Goal: Information Seeking & Learning: Learn about a topic

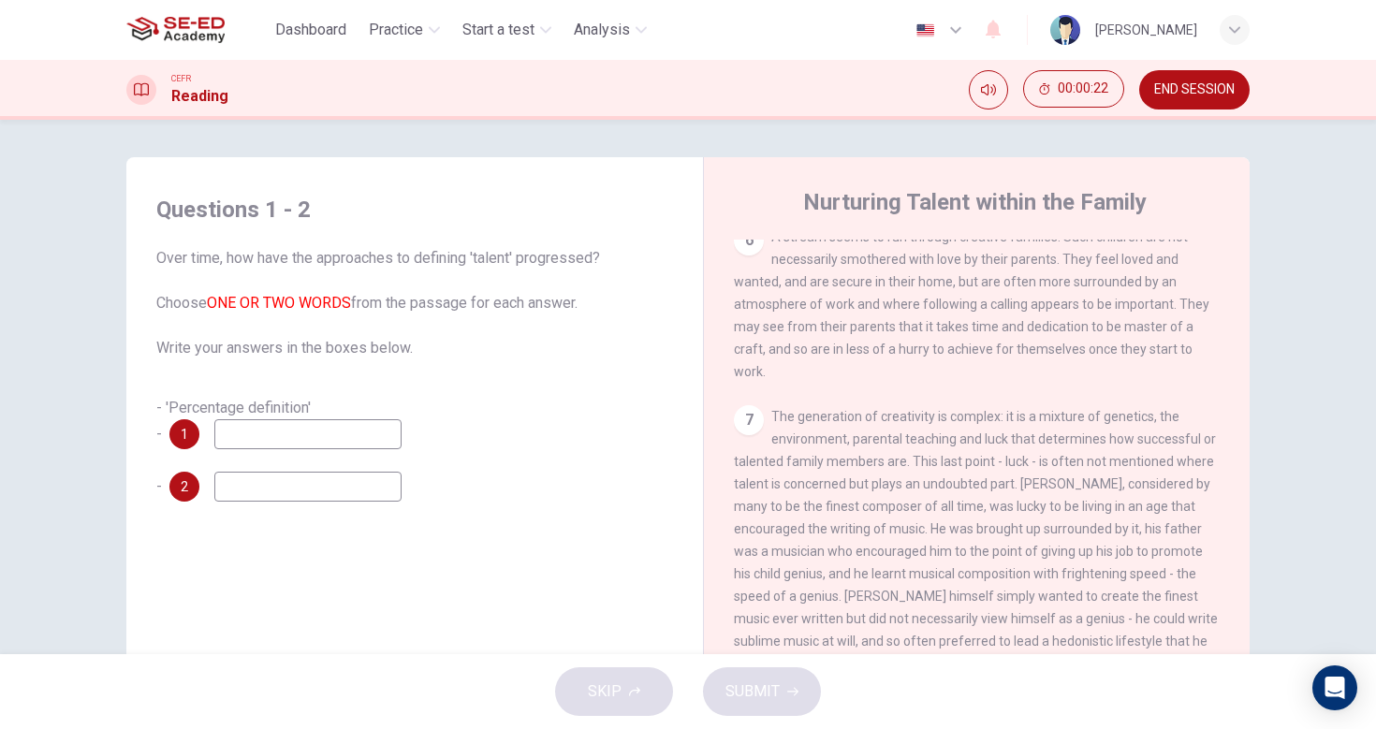
scroll to position [1902, 0]
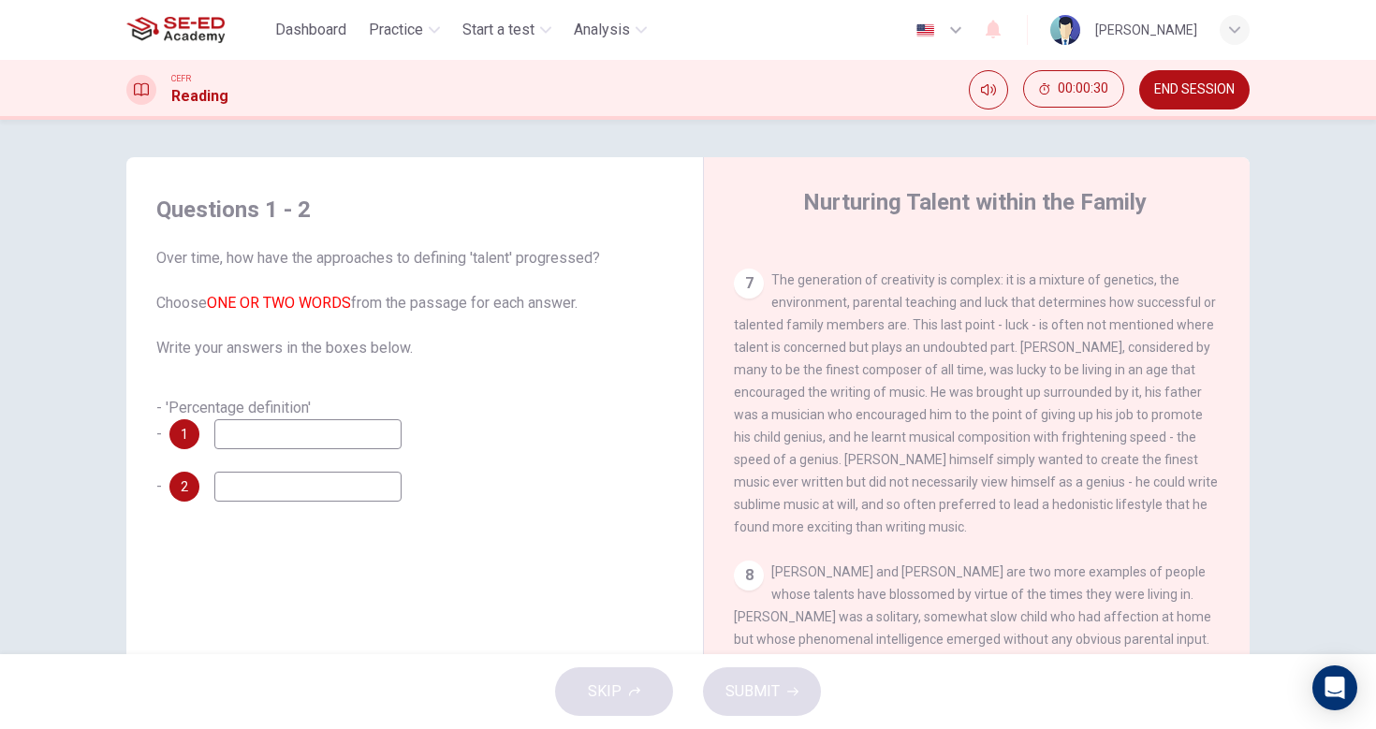
click at [319, 439] on input at bounding box center [307, 435] width 187 height 30
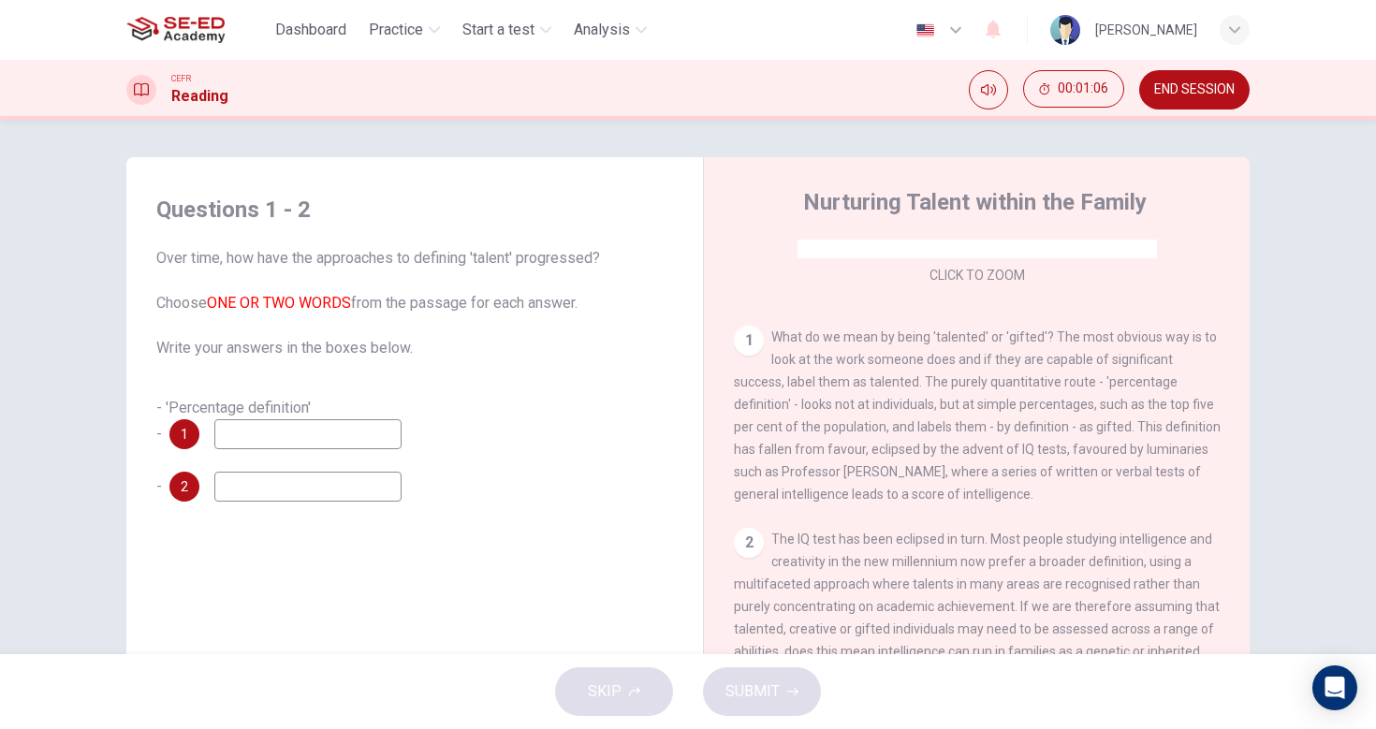
scroll to position [309, 0]
type input "อ"
click at [272, 468] on div "- 'Percentage definition' - 1 verbal tests - 2" at bounding box center [414, 449] width 517 height 105
click at [269, 487] on input at bounding box center [307, 487] width 187 height 30
drag, startPoint x: 314, startPoint y: 437, endPoint x: 199, endPoint y: 433, distance: 114.3
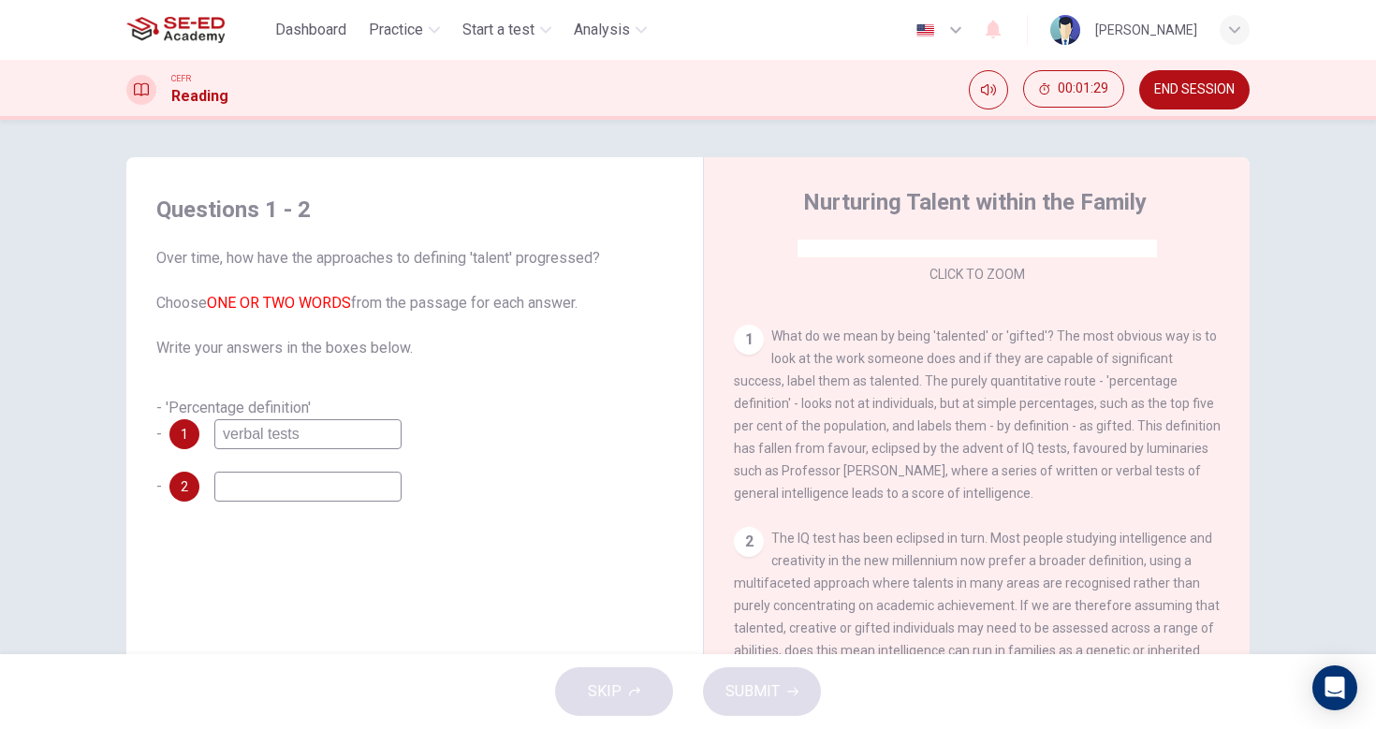
click at [199, 433] on div "1 verbal tests" at bounding box center [285, 435] width 232 height 30
type input "IQ tests"
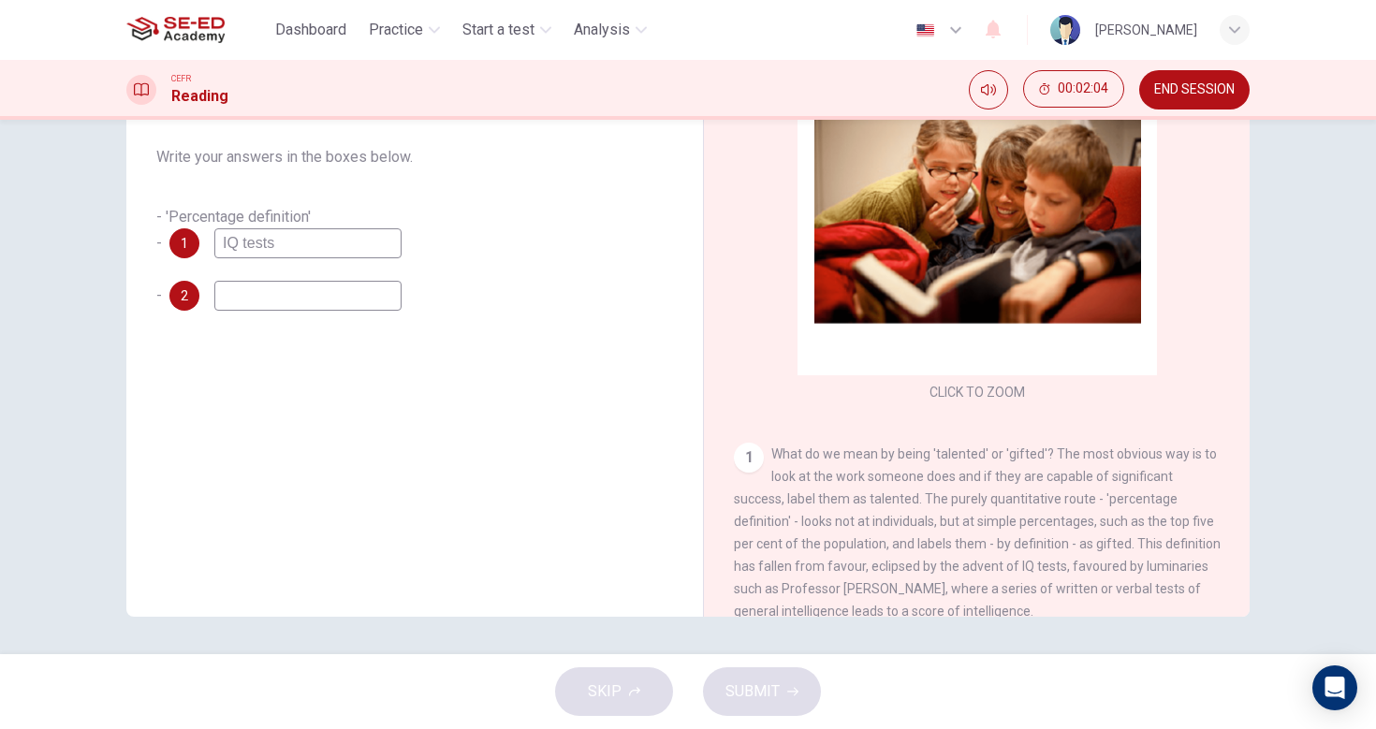
scroll to position [136, 0]
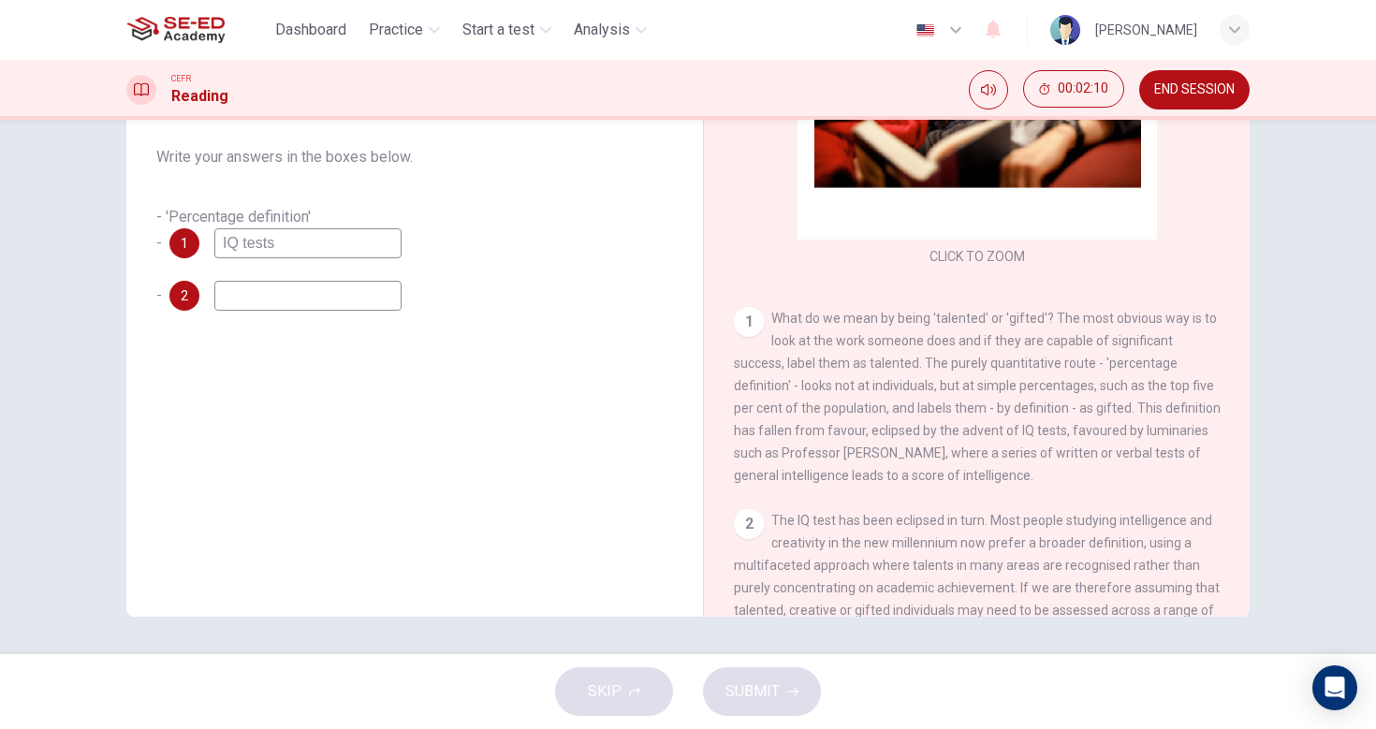
drag, startPoint x: 315, startPoint y: 246, endPoint x: 185, endPoint y: 245, distance: 129.2
click at [185, 245] on div "1 IQ tests" at bounding box center [285, 243] width 232 height 30
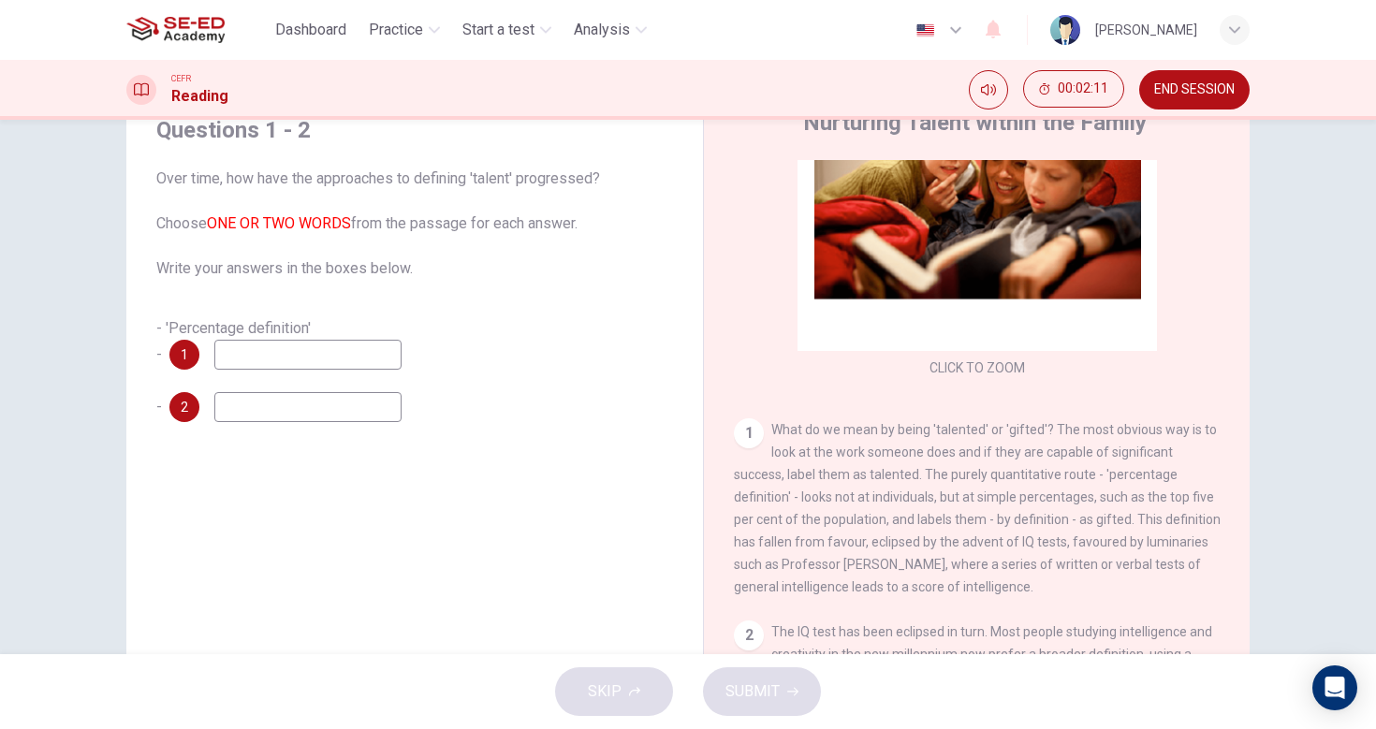
scroll to position [0, 0]
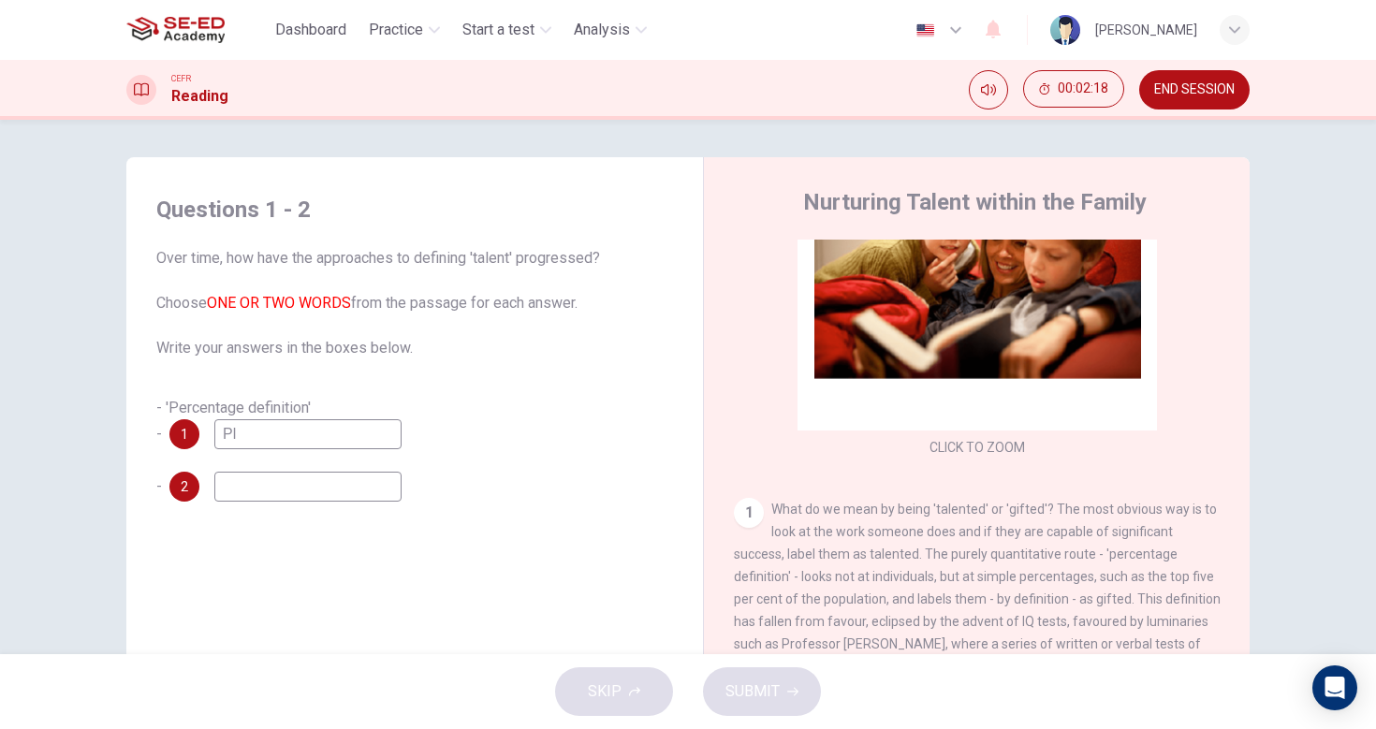
type input "P"
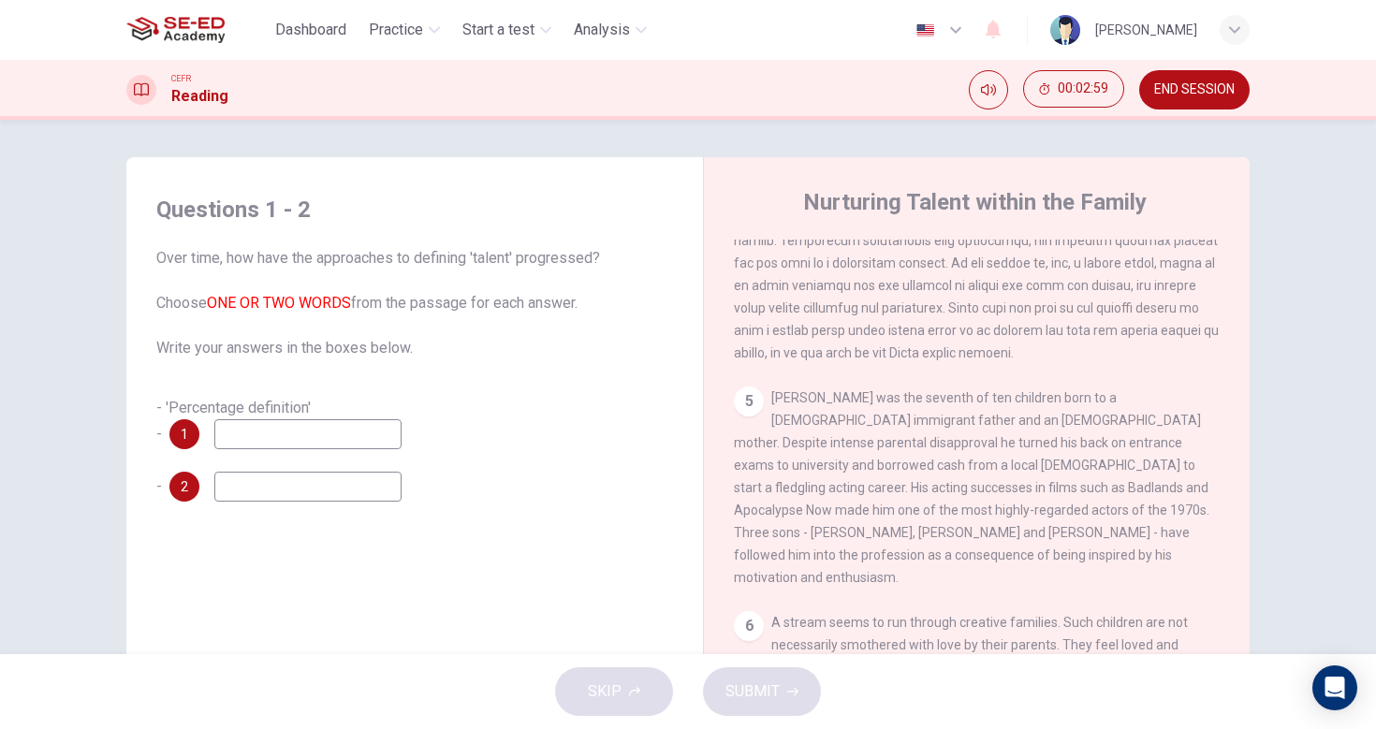
scroll to position [1521, 0]
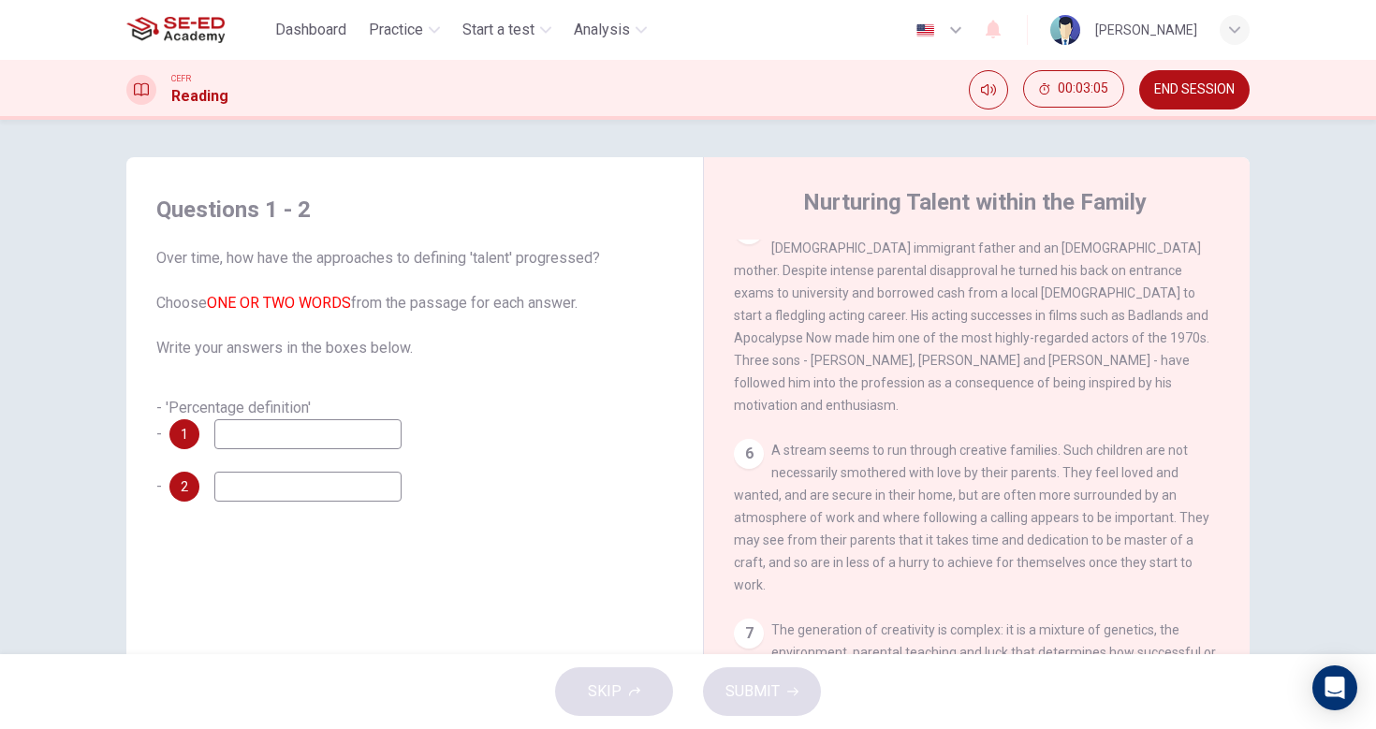
click at [290, 423] on input at bounding box center [307, 435] width 187 height 30
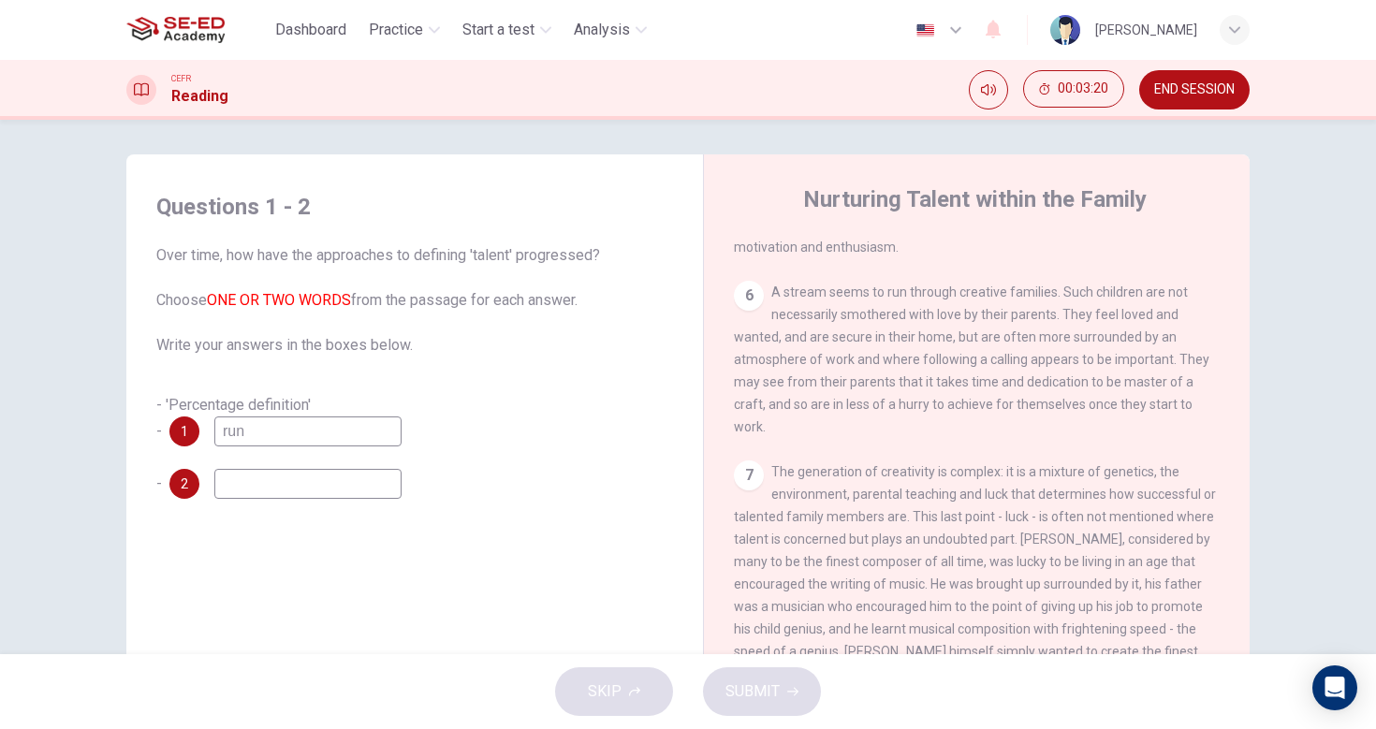
scroll to position [4, 0]
type input "run"
click at [260, 478] on input at bounding box center [307, 483] width 187 height 30
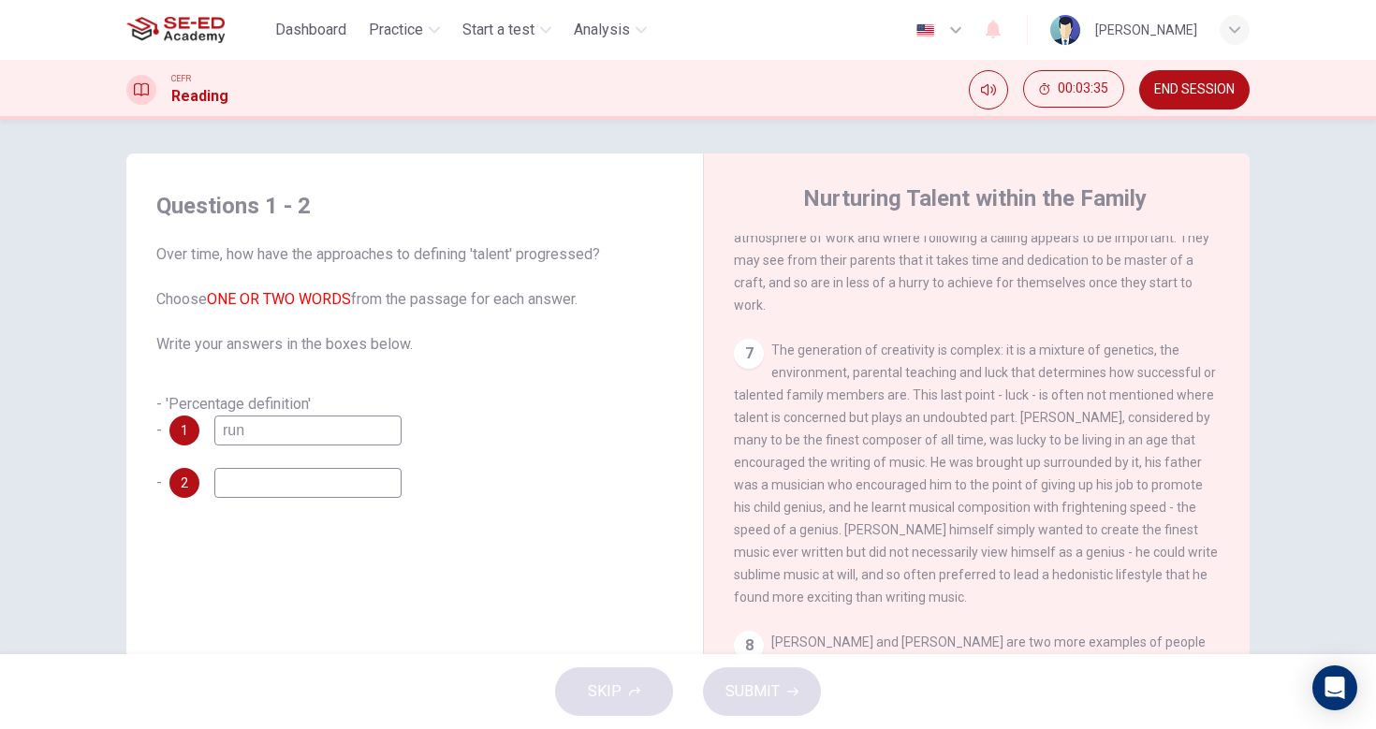
scroll to position [1798, 0]
type input "musician"
click at [788, 678] on button "SUBMIT" at bounding box center [762, 692] width 118 height 49
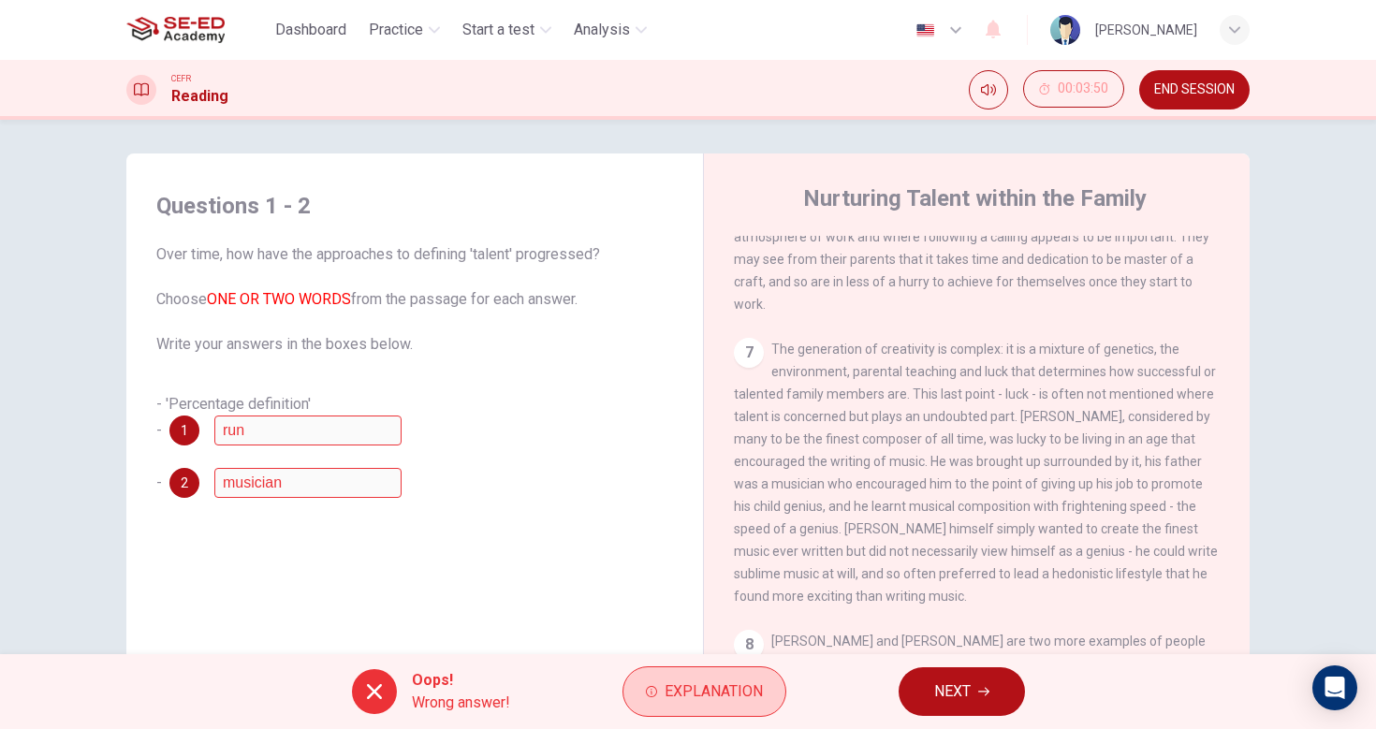
click at [703, 679] on span "Explanation" at bounding box center [714, 692] width 98 height 26
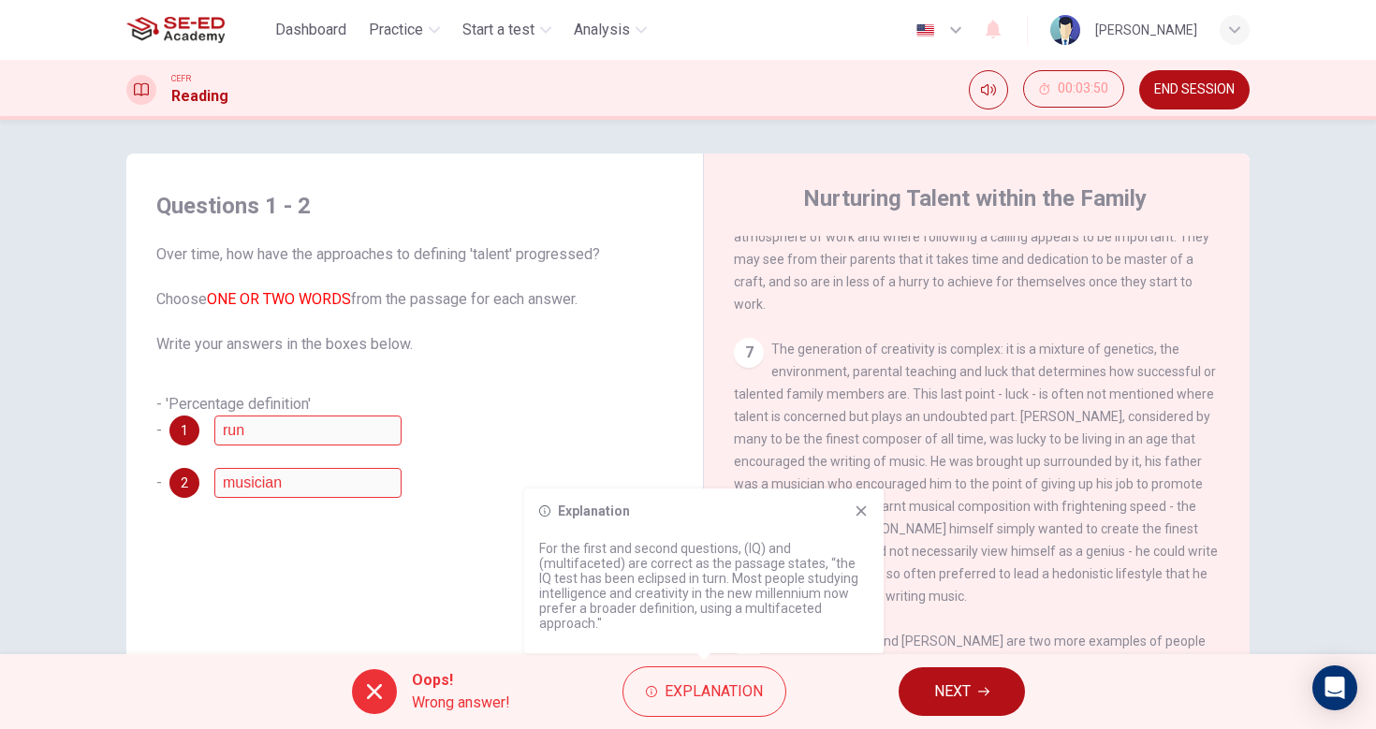
click at [858, 513] on icon at bounding box center [862, 512] width 10 height 10
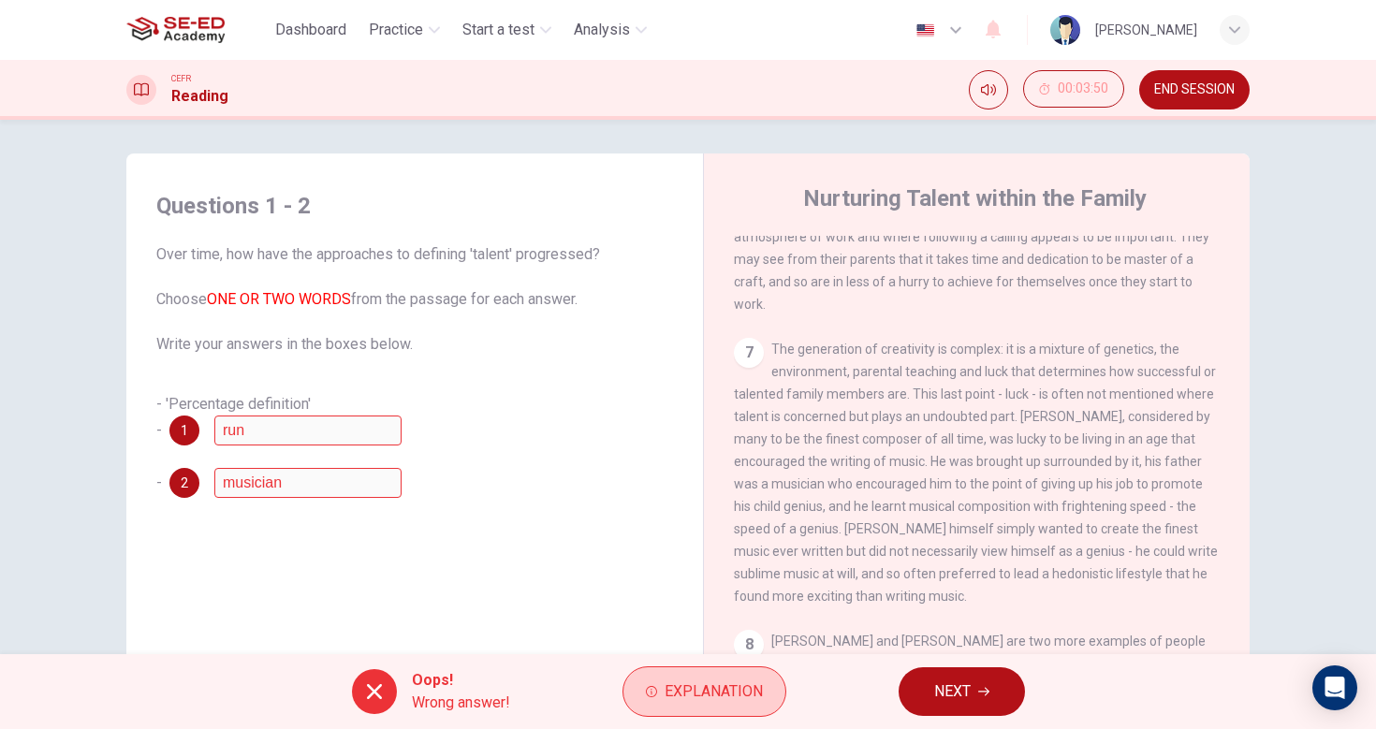
click at [715, 682] on span "Explanation" at bounding box center [714, 692] width 98 height 26
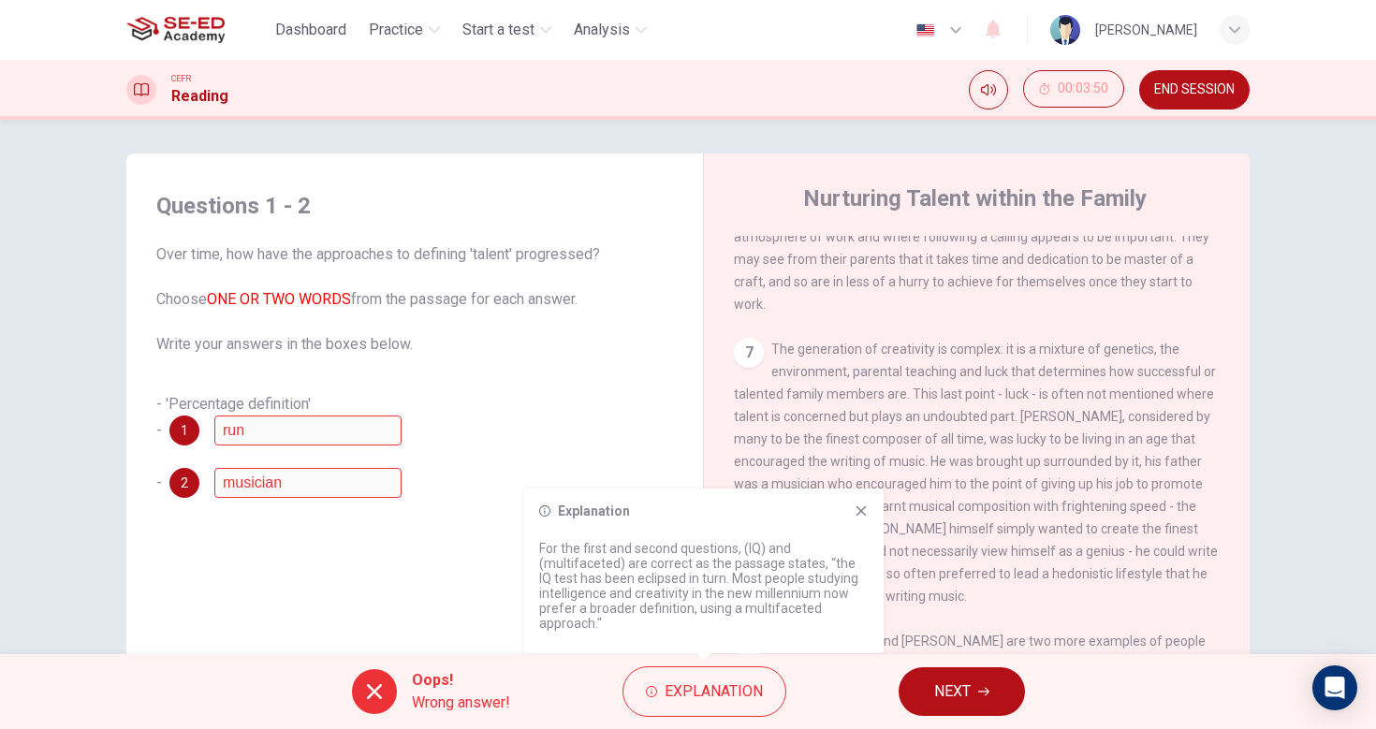
drag, startPoint x: 915, startPoint y: 690, endPoint x: 927, endPoint y: 688, distance: 12.3
click at [917, 689] on button "NEXT" at bounding box center [962, 692] width 126 height 49
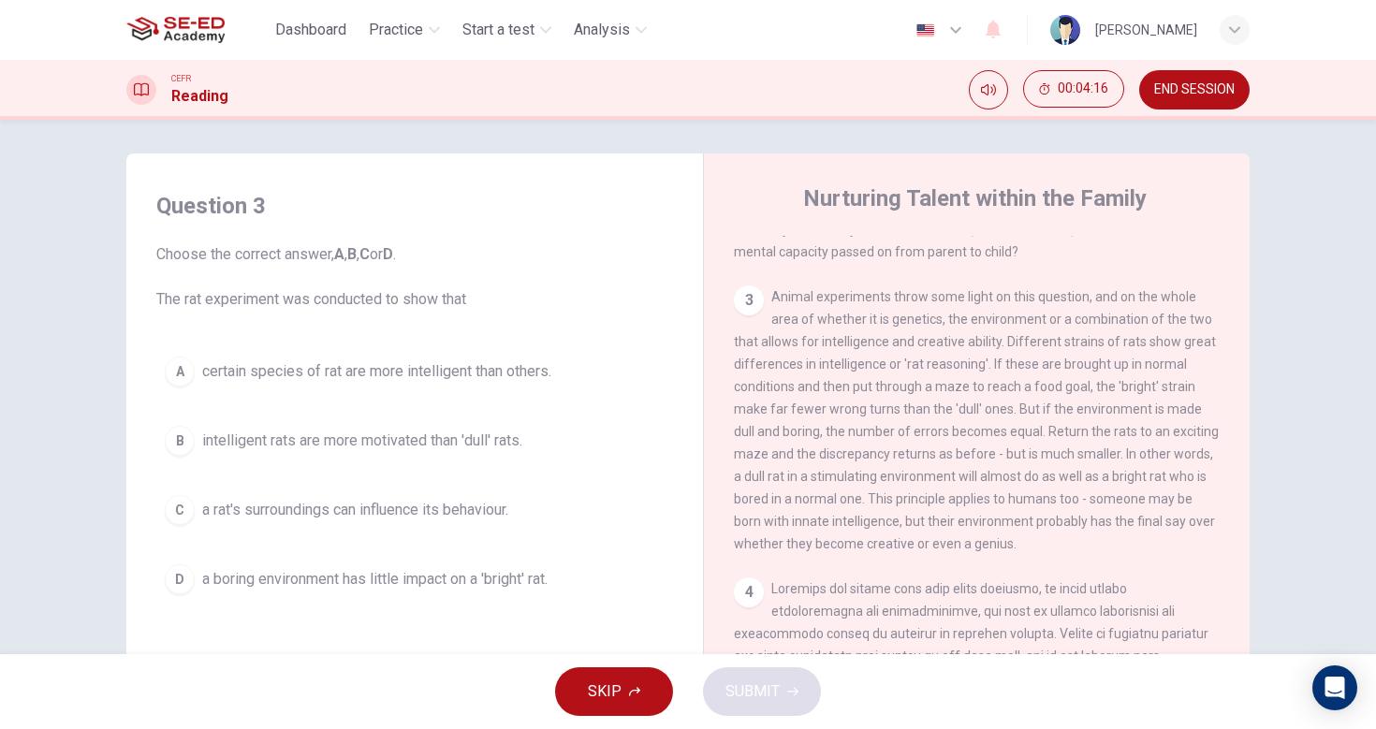
scroll to position [750, 0]
click at [168, 584] on div "D" at bounding box center [180, 580] width 30 height 30
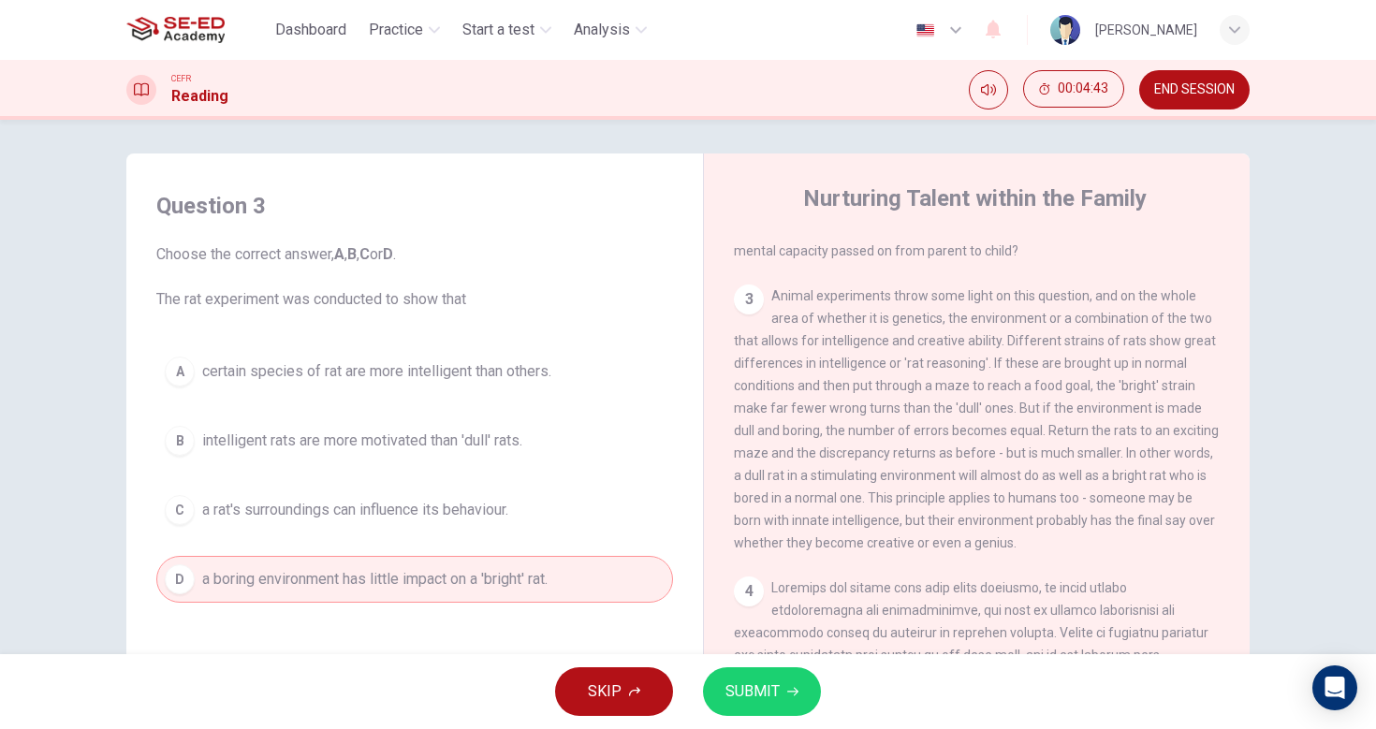
click at [763, 686] on span "SUBMIT" at bounding box center [753, 692] width 54 height 26
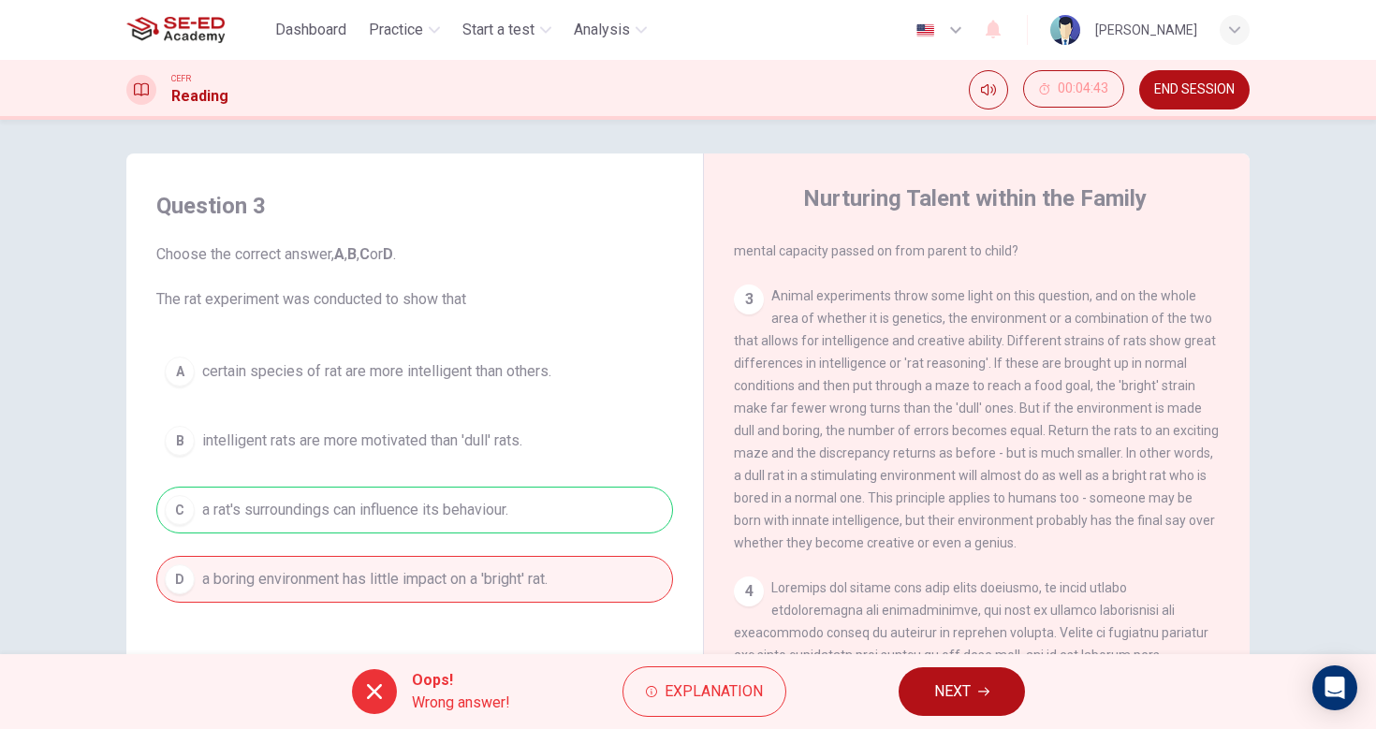
click at [965, 697] on span "NEXT" at bounding box center [953, 692] width 37 height 26
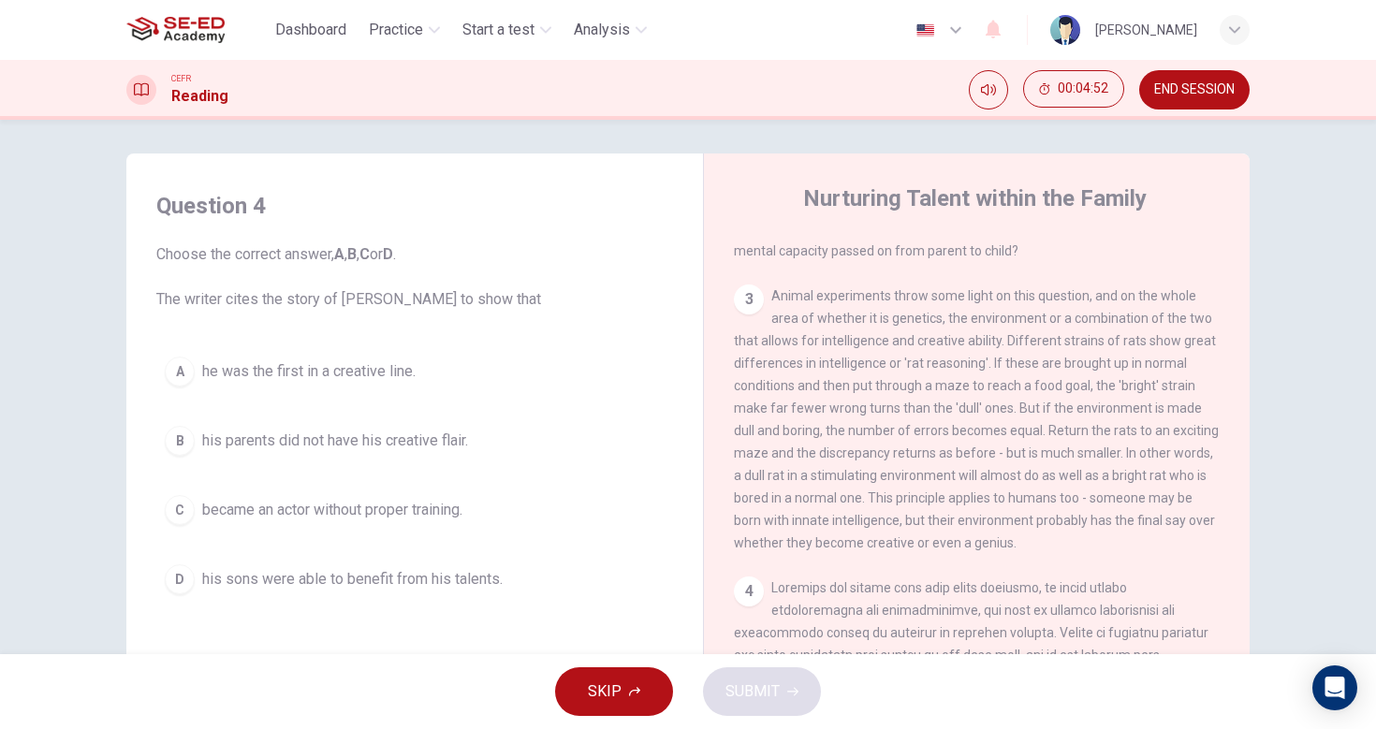
click at [178, 588] on div "D" at bounding box center [180, 580] width 30 height 30
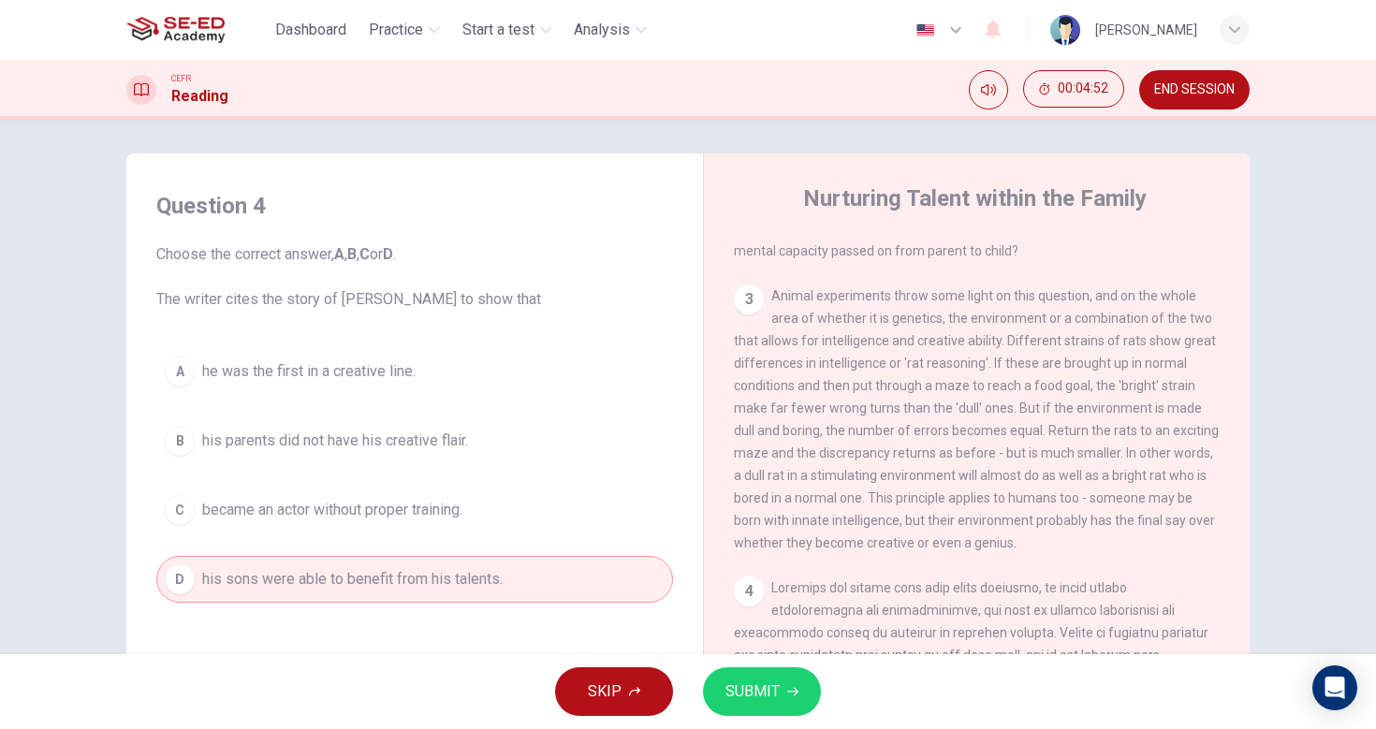
click at [759, 685] on span "SUBMIT" at bounding box center [753, 692] width 54 height 26
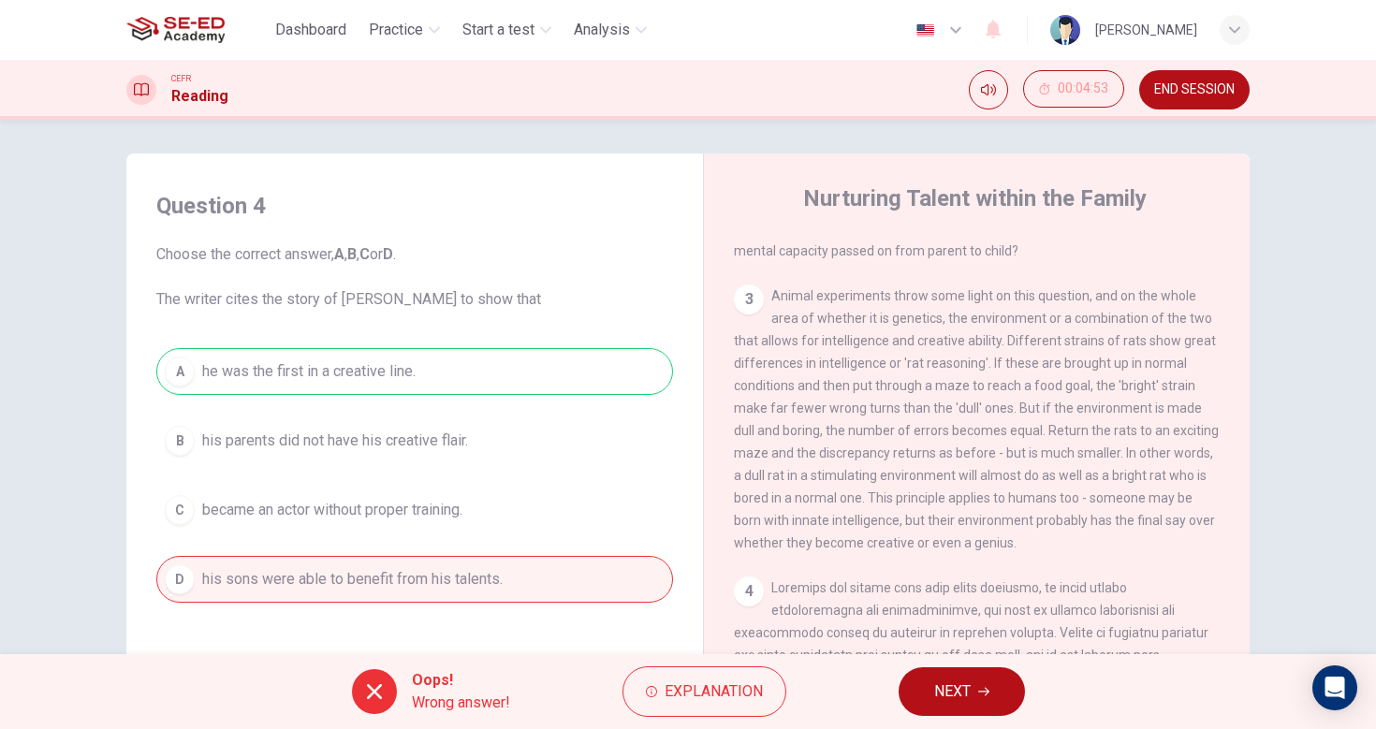
click at [938, 695] on span "NEXT" at bounding box center [953, 692] width 37 height 26
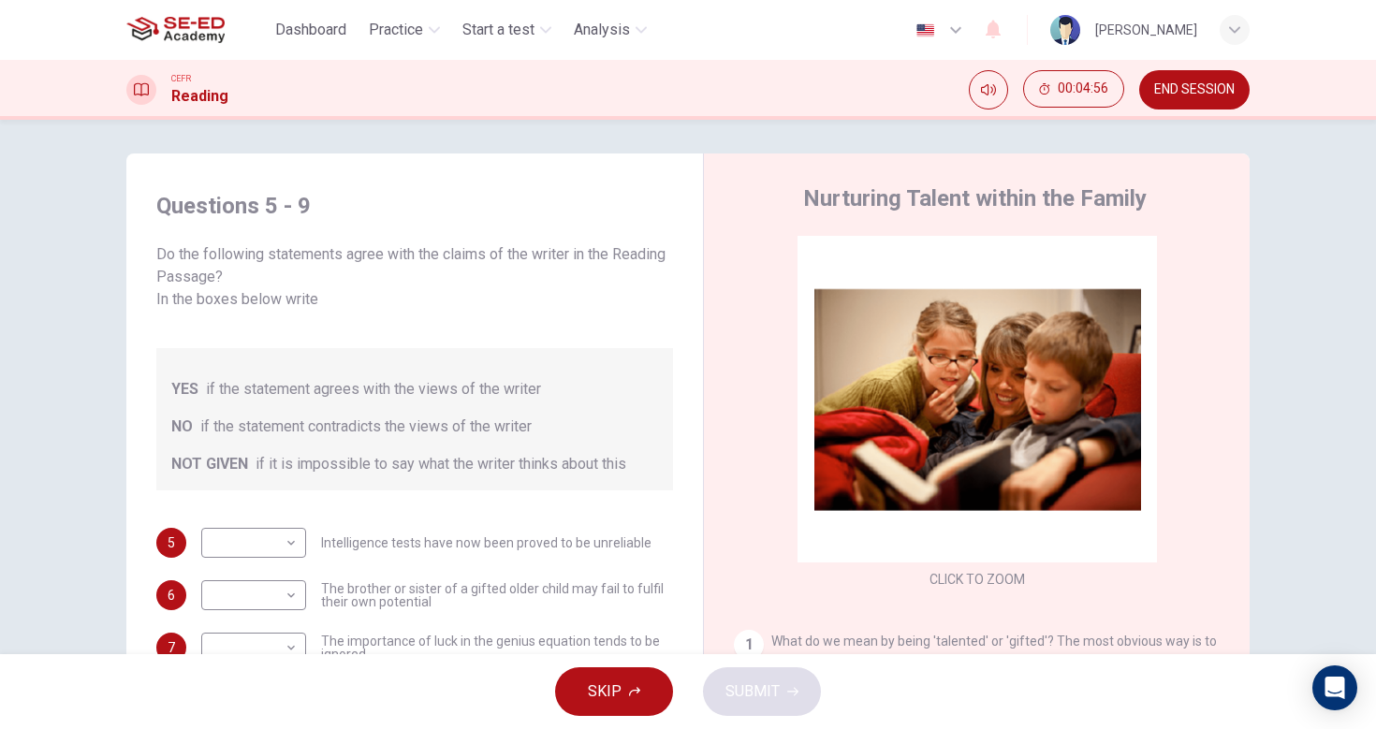
click at [1203, 85] on span "END SESSION" at bounding box center [1195, 89] width 81 height 15
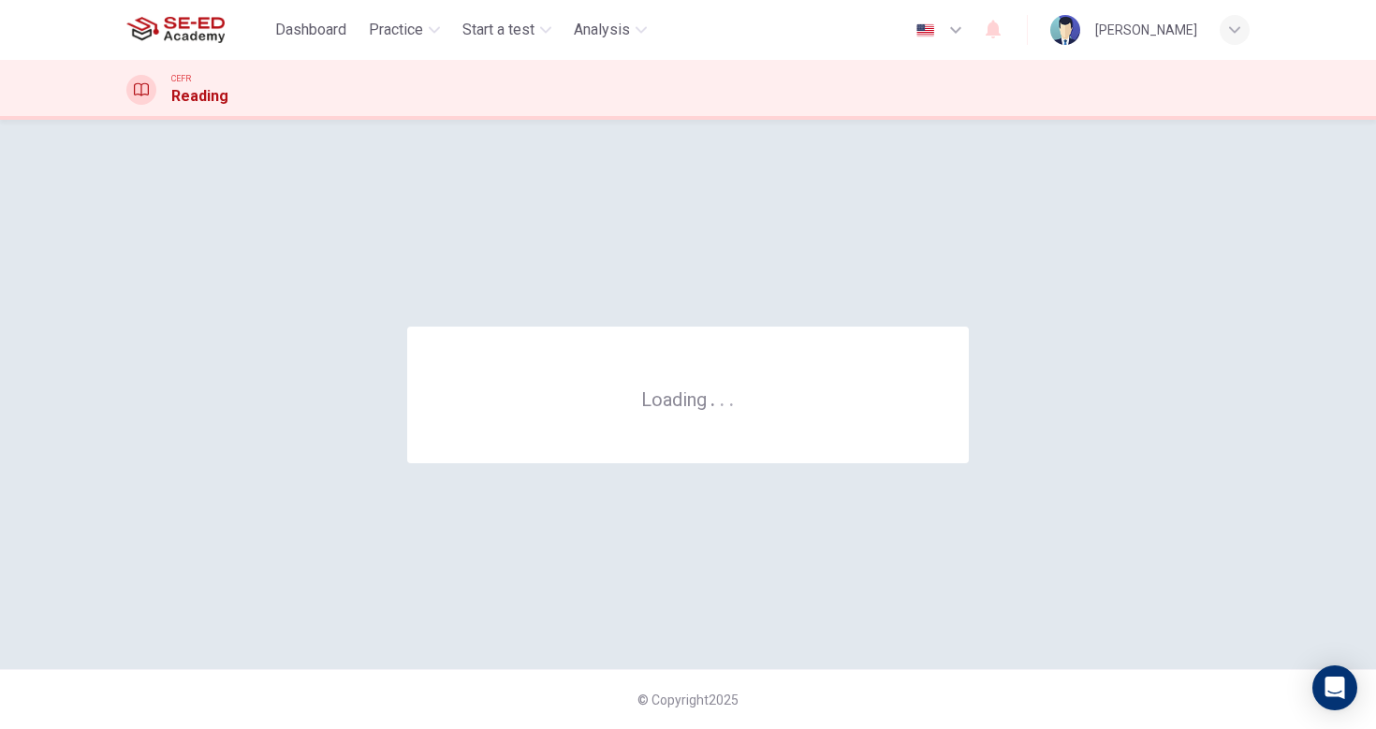
scroll to position [0, 0]
